Goal: Task Accomplishment & Management: Manage account settings

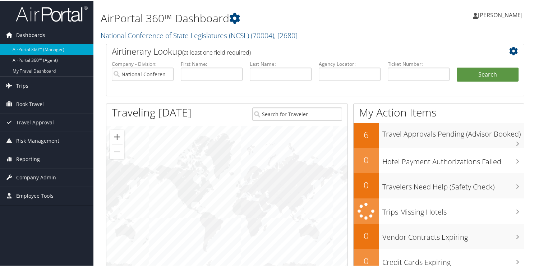
click at [66, 31] on link "Dashboards" at bounding box center [46, 35] width 93 height 18
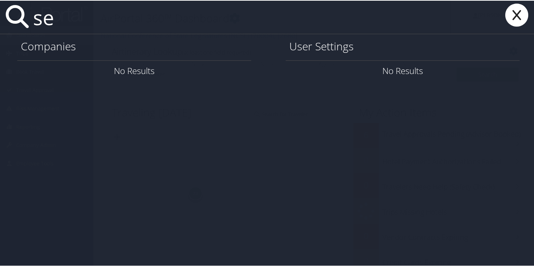
type input "s"
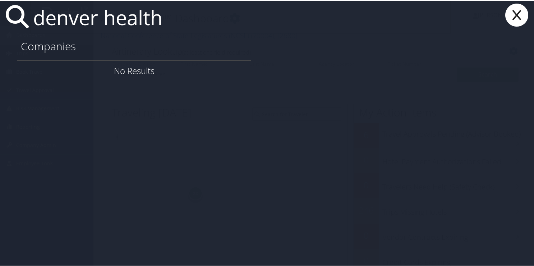
type input "denver health"
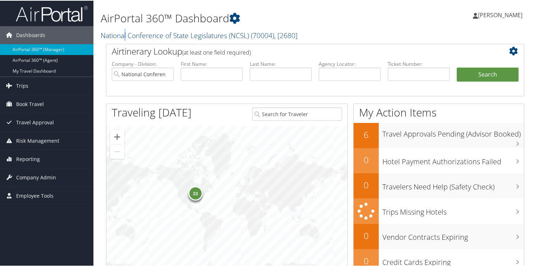
click at [126, 36] on link "National Conference of State Legislatures (NCSL) ( 70004 ) , [ 2680 ]" at bounding box center [199, 35] width 197 height 10
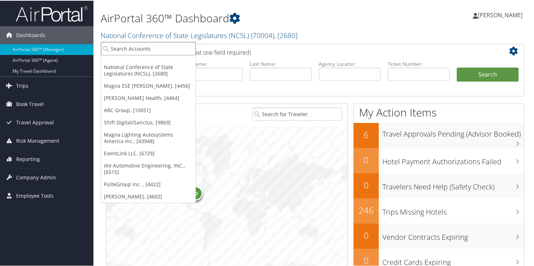
click at [117, 48] on input "search" at bounding box center [148, 47] width 94 height 13
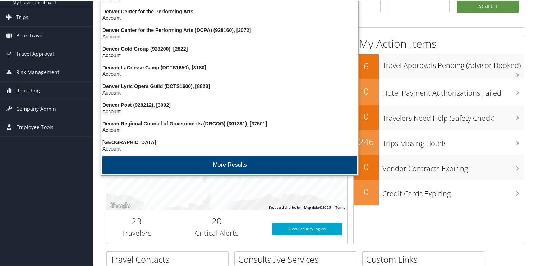
scroll to position [72, 0]
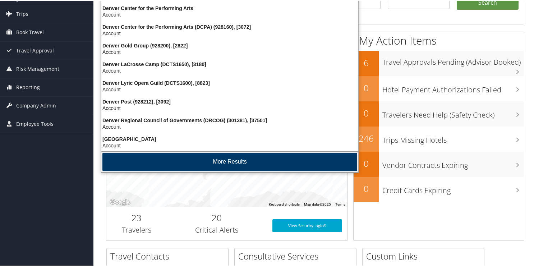
click at [183, 153] on button "More Results" at bounding box center [229, 161] width 255 height 18
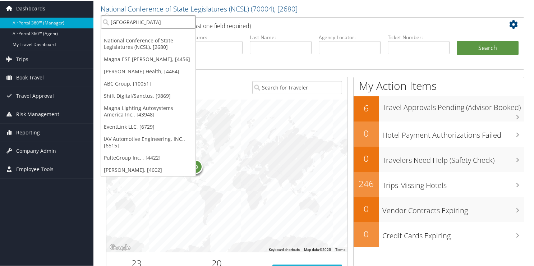
scroll to position [0, 0]
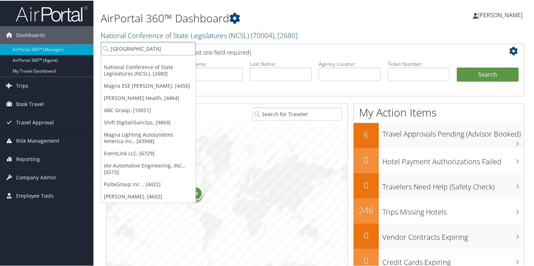
drag, startPoint x: 137, startPoint y: 45, endPoint x: -14, endPoint y: 41, distance: 150.6
click at [0, 41] on html "Menu Dashboards ► AirPortal 360™ (Manager) AirPortal 360™ (Agent) My Travel Das…" at bounding box center [268, 133] width 537 height 266
drag, startPoint x: 119, startPoint y: 49, endPoint x: -31, endPoint y: 34, distance: 150.5
click at [0, 34] on html "Menu Dashboards ► AirPortal 360™ (Manager) AirPortal 360™ (Agent) My Travel Das…" at bounding box center [268, 133] width 537 height 266
type input "state of colorado"
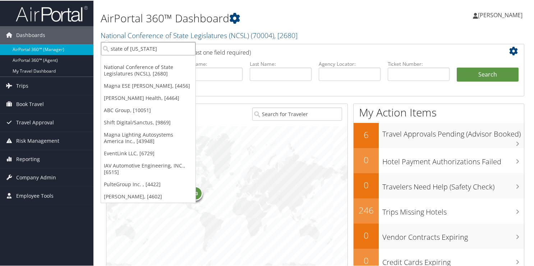
click at [161, 44] on input "state of colorado" at bounding box center [148, 47] width 94 height 13
type input "state of colorado"
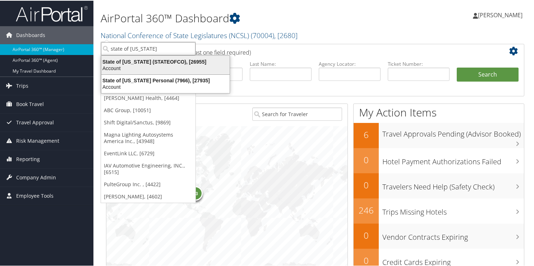
click at [117, 60] on div "State of Colorado (STATEOFCO), [26955]" at bounding box center [165, 61] width 137 height 6
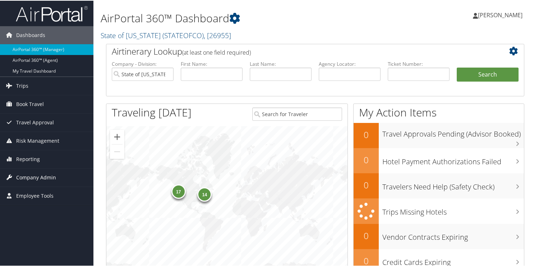
click at [36, 178] on span "Company Admin" at bounding box center [36, 177] width 40 height 18
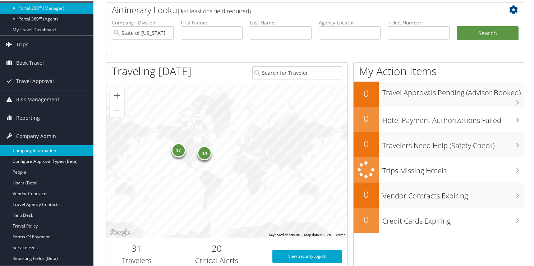
scroll to position [144, 0]
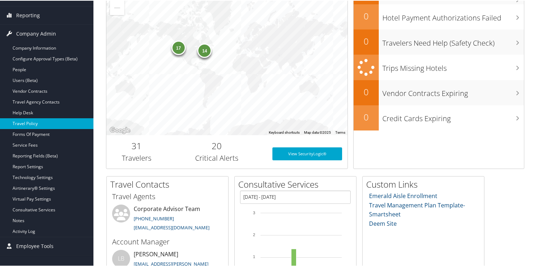
click at [40, 124] on link "Travel Policy" at bounding box center [46, 122] width 93 height 11
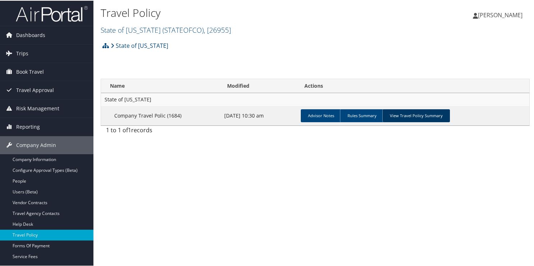
click at [400, 116] on link "View Travel Policy Summary" at bounding box center [416, 115] width 68 height 13
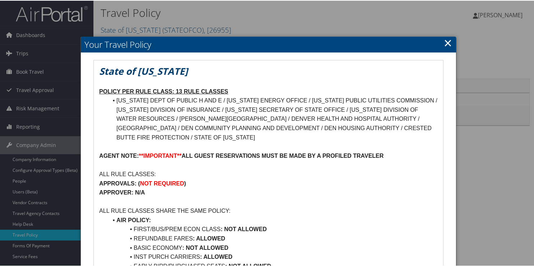
click at [447, 44] on link "×" at bounding box center [448, 42] width 8 height 14
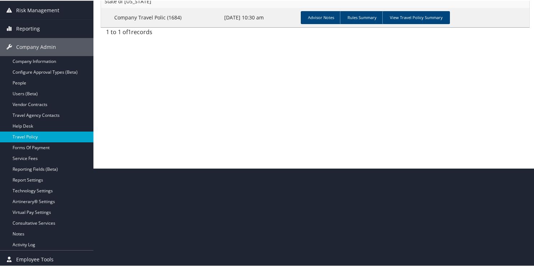
scroll to position [100, 0]
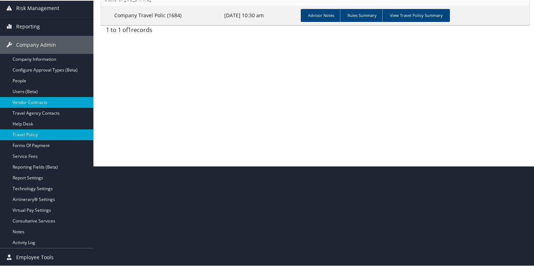
click at [30, 100] on link "Vendor Contracts" at bounding box center [46, 101] width 93 height 11
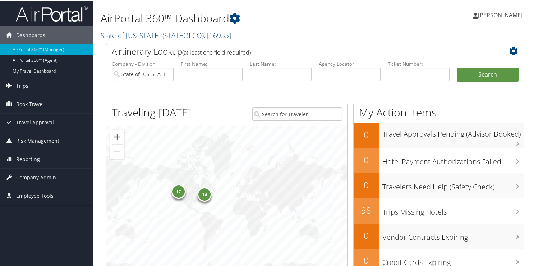
click at [101, 18] on h1 "AirPortal 360™ Dashboard" at bounding box center [244, 17] width 286 height 15
click at [111, 18] on h1 "AirPortal 360™ Dashboard" at bounding box center [244, 17] width 286 height 15
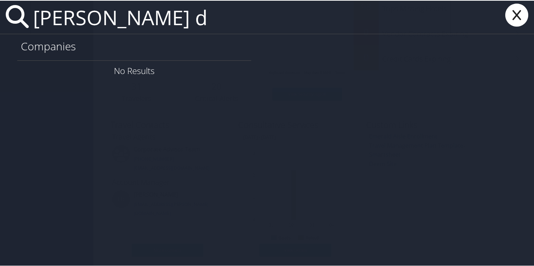
click at [36, 18] on input "[PERSON_NAME] d" at bounding box center [240, 16] width 420 height 33
click at [51, 19] on input "[PERSON_NAME]" at bounding box center [240, 16] width 420 height 33
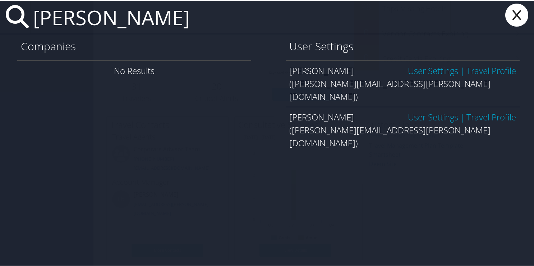
type input "[PERSON_NAME]"
